Goal: Information Seeking & Learning: Find specific page/section

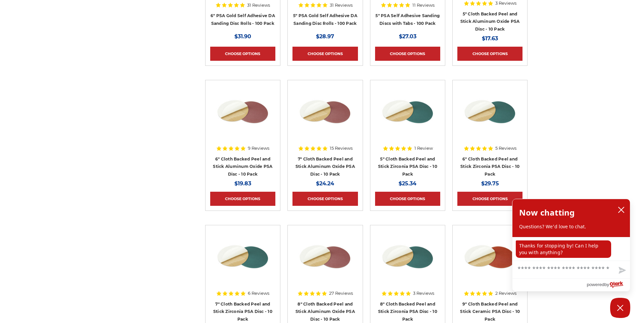
scroll to position [2318, 0]
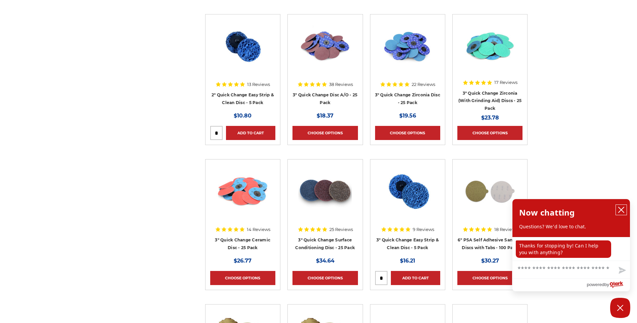
click at [620, 209] on icon "close chatbox" at bounding box center [621, 210] width 7 height 7
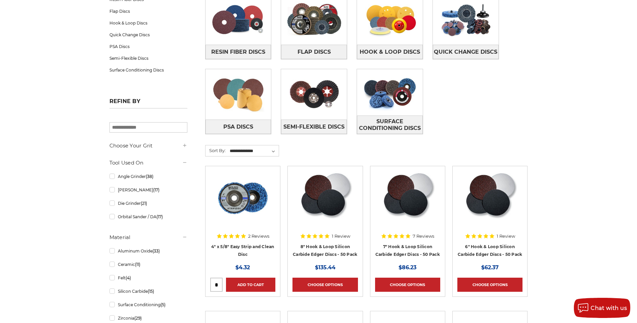
scroll to position [0, 0]
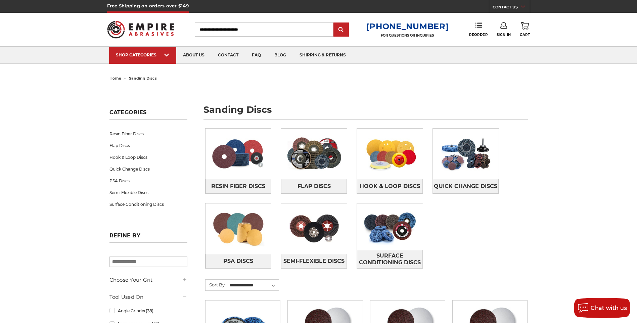
click at [207, 26] on input "Search" at bounding box center [264, 30] width 139 height 14
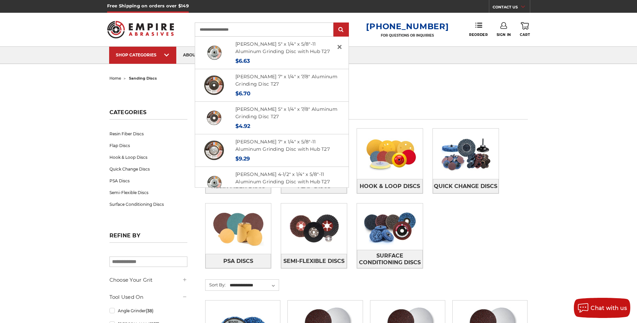
type input "**********"
click at [335, 23] on input "submit" at bounding box center [341, 29] width 13 height 13
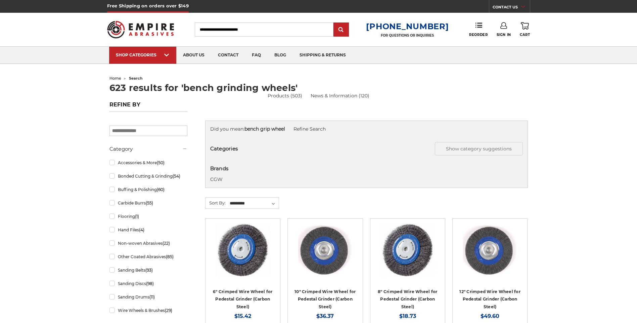
scroll to position [267, 0]
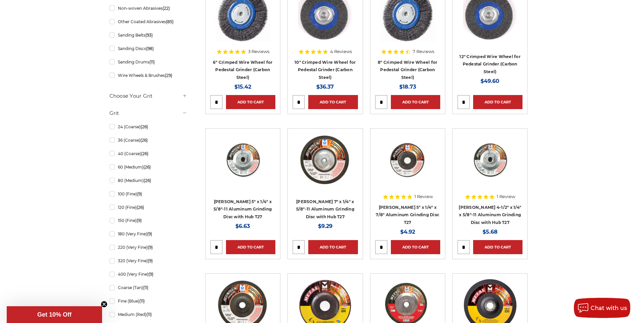
scroll to position [403, 0]
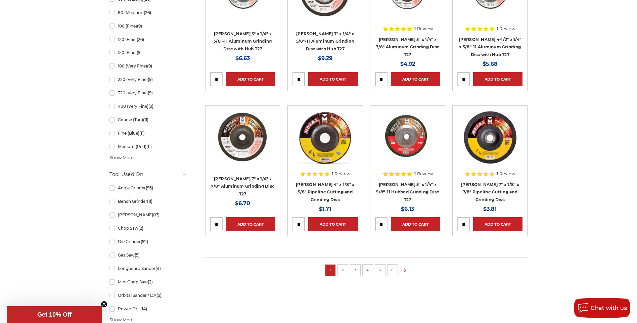
click at [342, 272] on link "2" at bounding box center [343, 269] width 7 height 7
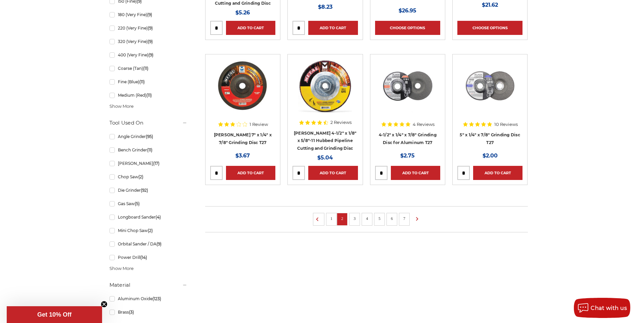
scroll to position [504, 0]
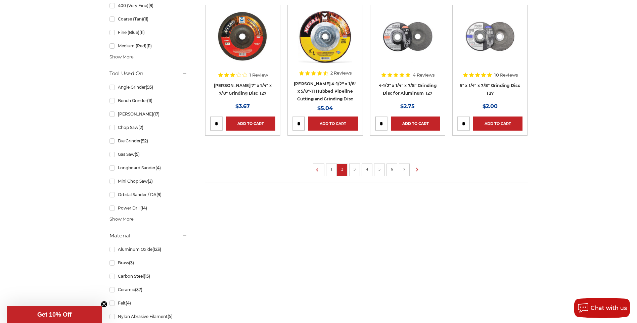
click at [356, 166] on link "3" at bounding box center [354, 169] width 7 height 7
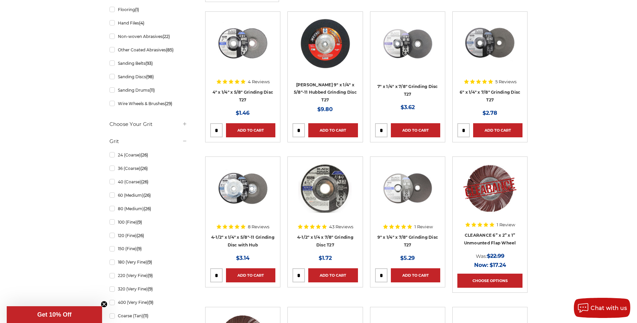
scroll to position [202, 0]
